Goal: Navigation & Orientation: Find specific page/section

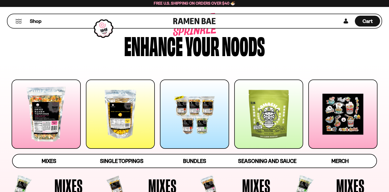
scroll to position [26, 0]
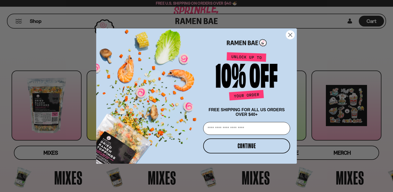
click at [292, 33] on icon "Close dialog" at bounding box center [291, 35] width 4 height 4
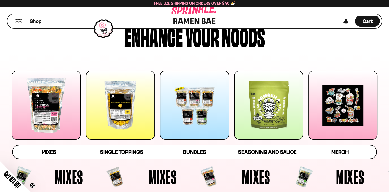
click at [385, 124] on div "Mixes Single Toppings Bundles" at bounding box center [194, 112] width 389 height 94
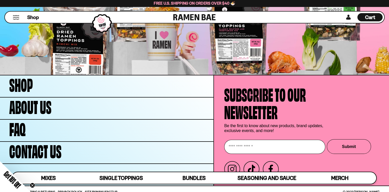
scroll to position [1718, 0]
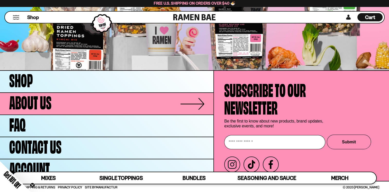
click at [62, 98] on link "About Us" at bounding box center [107, 104] width 214 height 22
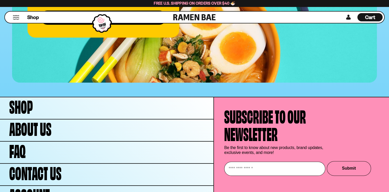
scroll to position [2074, 0]
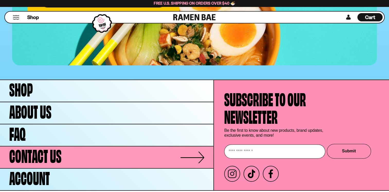
click at [67, 148] on link "Contact Us" at bounding box center [107, 157] width 214 height 22
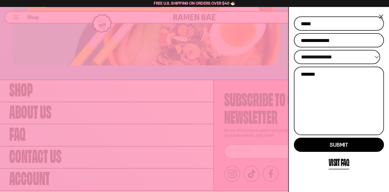
scroll to position [40, 0]
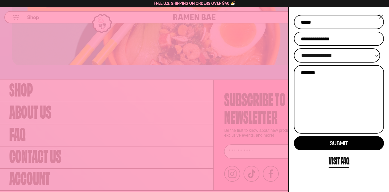
click at [383, 20] on button "×" at bounding box center [381, 16] width 6 height 7
